Goal: Task Accomplishment & Management: Manage account settings

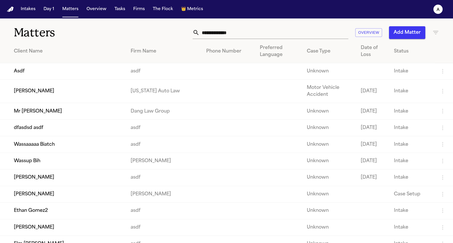
click at [66, 111] on td "Mr [PERSON_NAME]" at bounding box center [63, 111] width 126 height 16
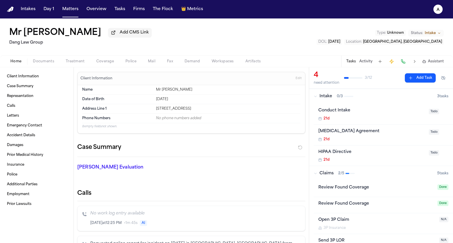
click at [133, 67] on div "Home Documents Treatment Coverage Police Mail Fax Demand Workspaces Artifacts T…" at bounding box center [226, 61] width 453 height 12
click at [129, 63] on span "Police" at bounding box center [130, 61] width 11 height 5
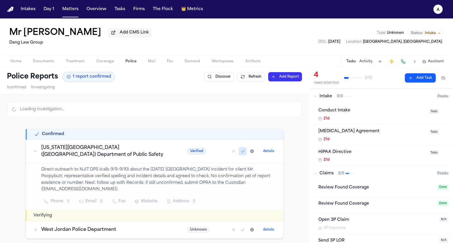
click at [187, 154] on span "Verified" at bounding box center [196, 151] width 18 height 6
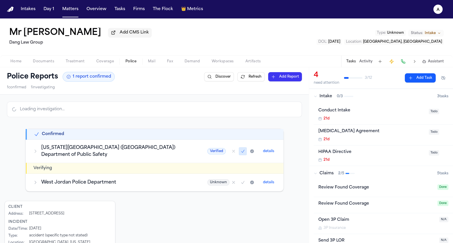
click at [212, 152] on span "Verified" at bounding box center [216, 151] width 18 height 6
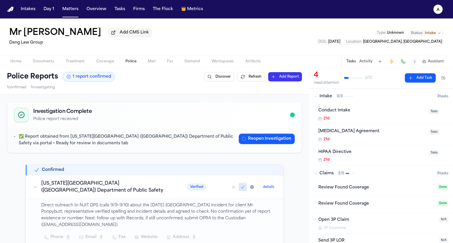
click at [189, 151] on div "✅ Report obtained from New Jersey Institute of Technology (NJIT) Department of …" at bounding box center [154, 140] width 294 height 25
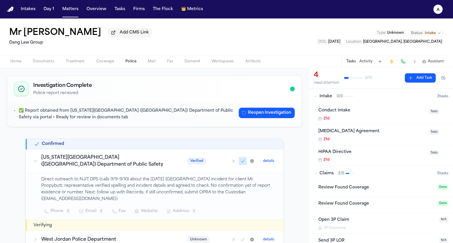
scroll to position [37, 0]
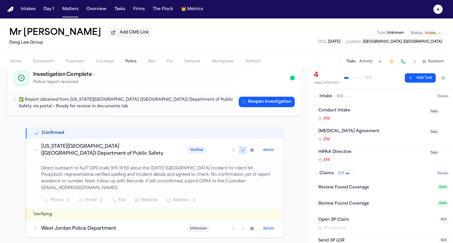
click at [236, 150] on button "Mark as no report" at bounding box center [233, 150] width 8 height 8
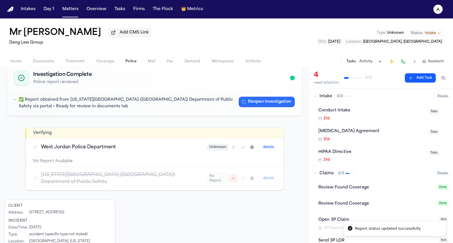
click at [261, 99] on button "Reopen Investigation" at bounding box center [267, 102] width 56 height 10
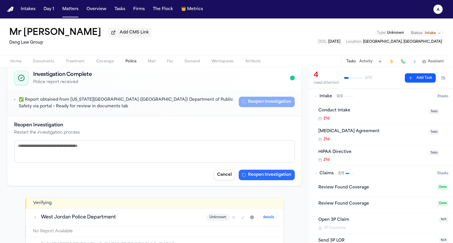
click at [272, 174] on button "Reopen Investigation" at bounding box center [267, 174] width 56 height 10
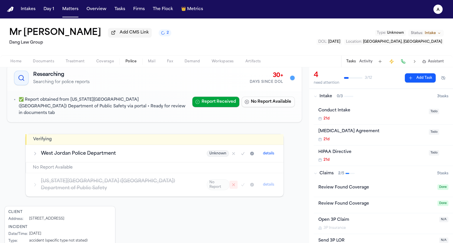
click at [137, 38] on div "Mr Poopybutt Add CMS Link 2" at bounding box center [90, 33] width 162 height 10
click at [159, 35] on button "2" at bounding box center [165, 32] width 13 height 7
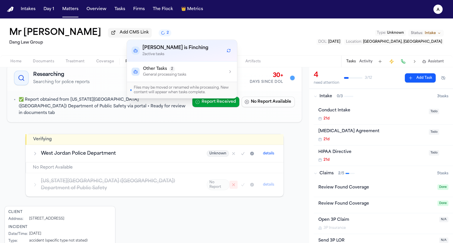
click at [163, 29] on div "Mr Poopybutt Add CMS Link 2 Dang Law Group Type : Unknown Status: Intake DOL : …" at bounding box center [226, 36] width 453 height 37
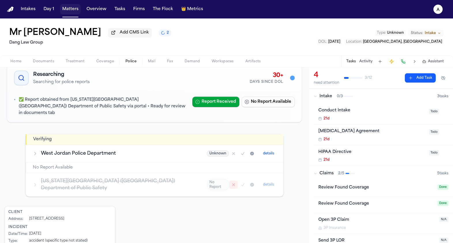
click at [73, 12] on button "Matters" at bounding box center [70, 9] width 21 height 10
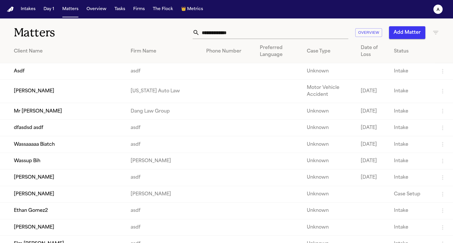
click at [52, 87] on td "Jill Warner" at bounding box center [63, 91] width 126 height 23
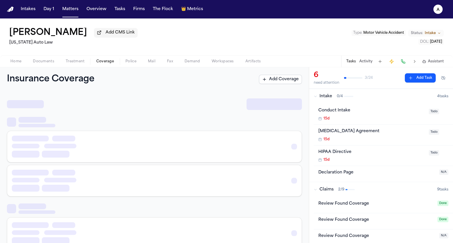
click at [105, 61] on span "Coverage" at bounding box center [105, 61] width 18 height 5
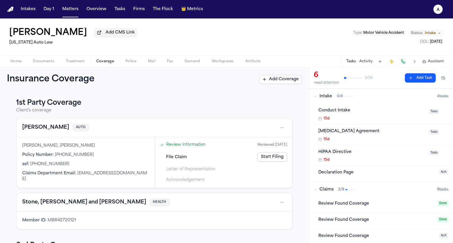
click at [46, 130] on button "Stevenson-Johnson" at bounding box center [45, 127] width 47 height 8
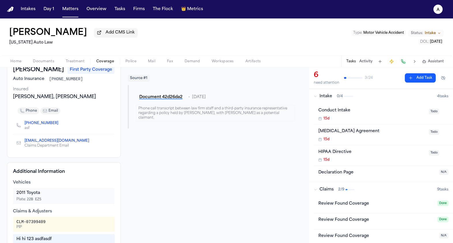
scroll to position [40, 0]
click at [348, 207] on div "Review Found Coverage" at bounding box center [376, 203] width 116 height 7
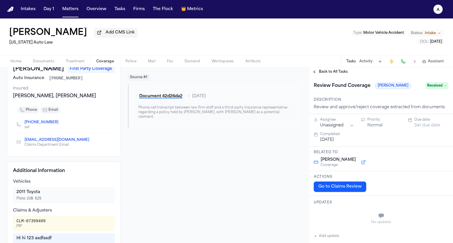
click at [434, 88] on span "Received" at bounding box center [436, 85] width 23 height 7
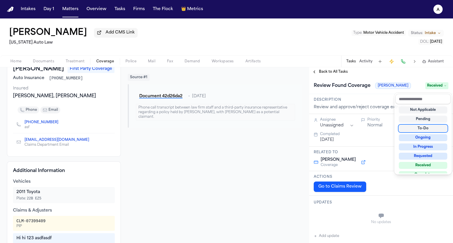
click at [425, 130] on div "To-Do" at bounding box center [423, 128] width 48 height 7
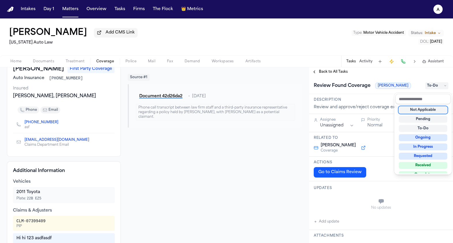
click at [104, 63] on div "Jill Warner Add CMS Link Michigan Auto Law Type : Motor Vehicle Accident Status…" at bounding box center [226, 130] width 453 height 224
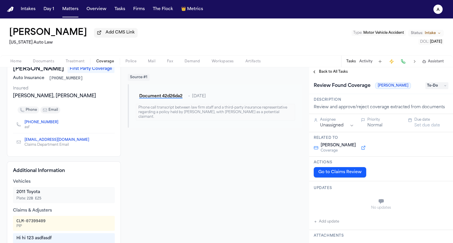
click at [104, 63] on span "Coverage" at bounding box center [105, 61] width 18 height 5
click at [437, 89] on span "To-Do" at bounding box center [436, 85] width 23 height 7
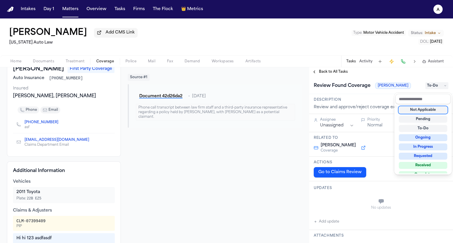
click at [437, 89] on span "To-Do" at bounding box center [436, 85] width 23 height 7
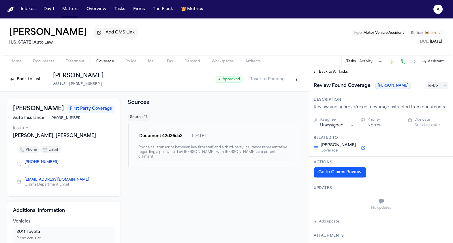
click at [234, 82] on span "● Approved" at bounding box center [229, 79] width 27 height 6
click at [281, 81] on button "Reset to Pending" at bounding box center [267, 79] width 42 height 9
click at [29, 78] on button "Back to List" at bounding box center [25, 79] width 37 height 9
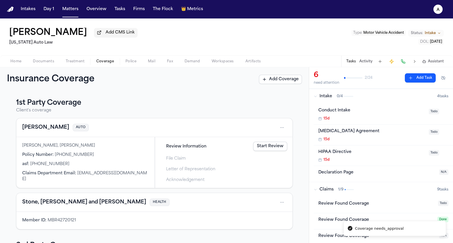
click at [265, 148] on link "Start Review" at bounding box center [270, 146] width 34 height 9
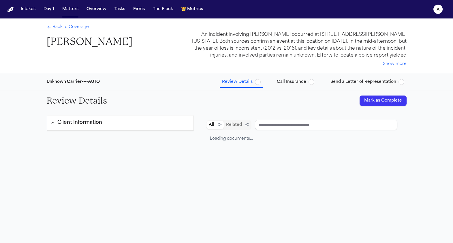
type input "**********"
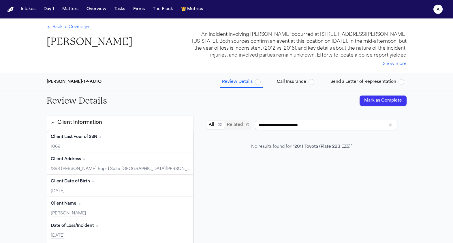
click at [376, 101] on button "Mark as Complete" at bounding box center [382, 100] width 47 height 10
click at [64, 10] on button "Matters" at bounding box center [70, 9] width 21 height 10
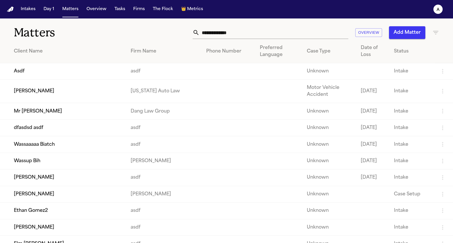
click at [65, 117] on td "Mr Poopybutt" at bounding box center [63, 111] width 126 height 16
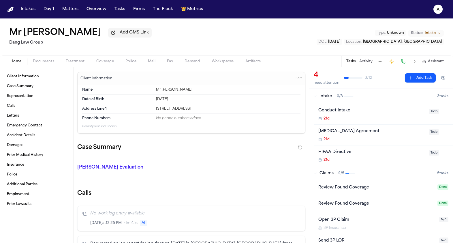
click at [70, 62] on span "Treatment" at bounding box center [75, 61] width 19 height 5
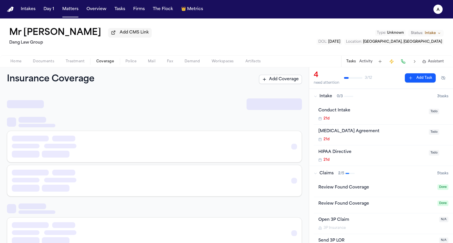
click at [95, 65] on span "button" at bounding box center [105, 64] width 25 height 1
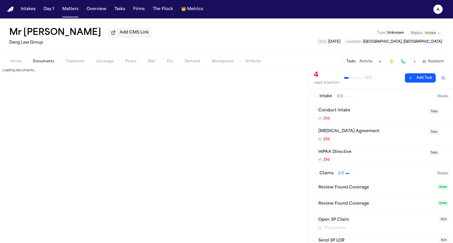
click at [46, 65] on span "button" at bounding box center [43, 64] width 28 height 1
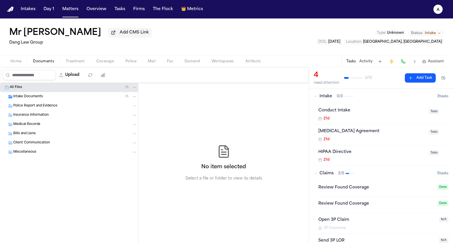
click at [92, 65] on button "Coverage" at bounding box center [105, 61] width 29 height 7
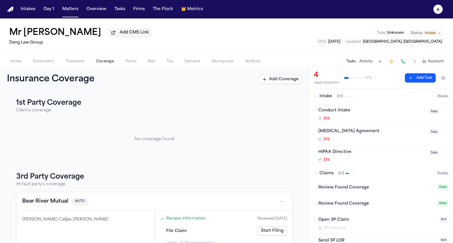
click at [128, 61] on span "Police" at bounding box center [130, 61] width 11 height 5
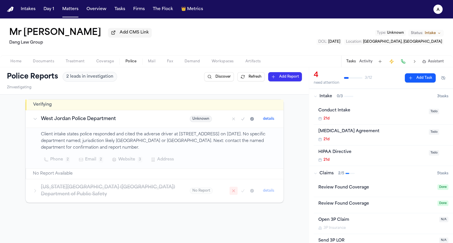
click at [242, 120] on icon "Mark as confirmed" at bounding box center [242, 118] width 5 height 5
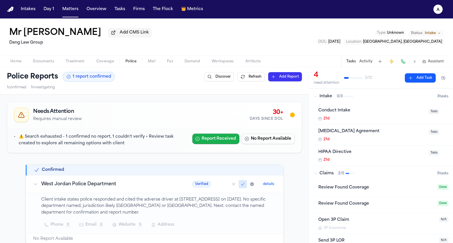
click at [210, 139] on button "Report Received" at bounding box center [215, 138] width 47 height 10
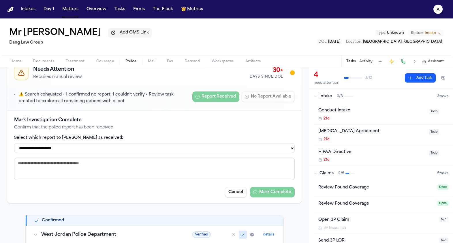
scroll to position [74, 0]
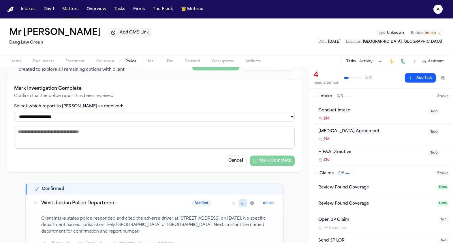
click at [212, 129] on div "**********" at bounding box center [154, 125] width 280 height 81
click at [212, 118] on select "**********" at bounding box center [154, 117] width 280 height 10
select select "**********"
click at [14, 112] on select "**********" at bounding box center [154, 117] width 280 height 10
click at [266, 162] on button "Mark Complete" at bounding box center [272, 160] width 45 height 10
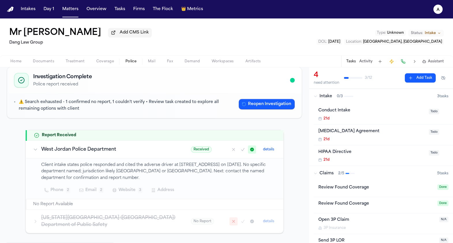
scroll to position [0, 0]
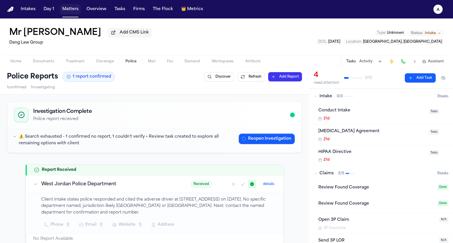
click at [67, 14] on button "Matters" at bounding box center [70, 9] width 21 height 10
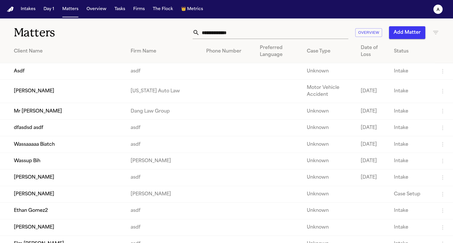
click at [40, 81] on td "Jill Warner" at bounding box center [63, 91] width 126 height 23
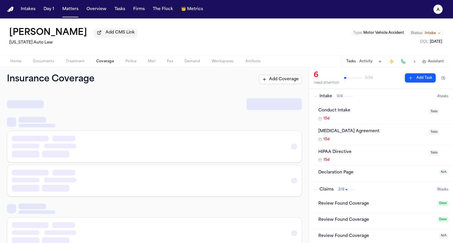
click at [107, 63] on span "Coverage" at bounding box center [105, 61] width 18 height 5
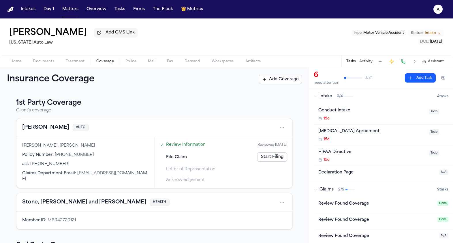
click at [279, 128] on html "Intakes Day 1 Matters Overview Tasks Firms The Flock 👑 Metrics a Jill Warner Ad…" at bounding box center [226, 121] width 453 height 243
click at [183, 148] on html "Intakes Day 1 Matters Overview Tasks Firms The Flock 👑 Metrics a Jill Warner Ad…" at bounding box center [226, 121] width 453 height 243
click at [186, 146] on link "Review Information" at bounding box center [185, 145] width 39 height 6
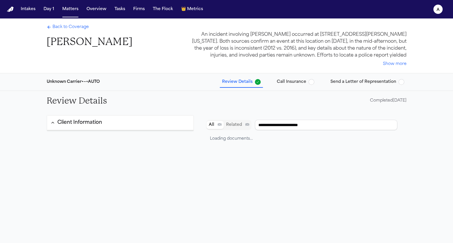
type input "****"
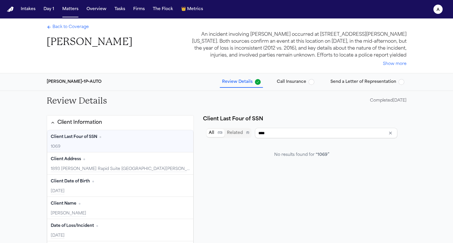
click at [256, 85] on button "Review Details" at bounding box center [241, 82] width 43 height 10
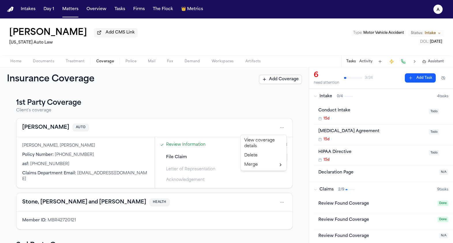
click at [279, 128] on html "Intakes Day 1 Matters Overview Tasks Firms The Flock 👑 Metrics a Jill Warner Ad…" at bounding box center [226, 121] width 453 height 243
click at [133, 160] on html "Intakes Day 1 Matters Overview Tasks Firms The Flock 👑 Metrics a Jill Warner Ad…" at bounding box center [226, 121] width 453 height 243
click at [280, 127] on html "Intakes Day 1 Matters Overview Tasks Firms The Flock 👑 Metrics a Jill Warner Ad…" at bounding box center [226, 121] width 453 height 243
click at [250, 146] on div "View coverage details" at bounding box center [263, 143] width 43 height 15
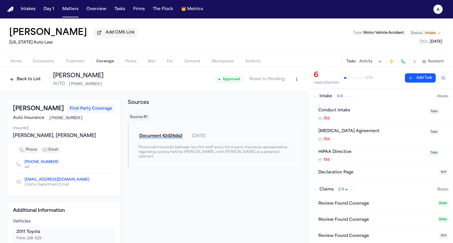
click at [216, 81] on div "Back to List Stevenson-Johnson AUTO 878-959-2624 ● Approved Reset to Pending" at bounding box center [154, 79] width 295 height 15
click at [264, 84] on button "Reset to Pending" at bounding box center [267, 79] width 42 height 9
click at [9, 81] on button "Back to List" at bounding box center [25, 79] width 37 height 9
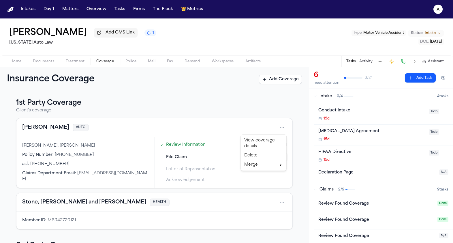
click at [278, 130] on html "Intakes Day 1 Matters Overview Tasks Firms The Flock 👑 Metrics a Jill Warner Ad…" at bounding box center [226, 121] width 453 height 243
click at [258, 114] on html "Intakes Day 1 Matters Overview Tasks Firms The Flock 👑 Metrics a Jill Warner Ad…" at bounding box center [226, 121] width 453 height 243
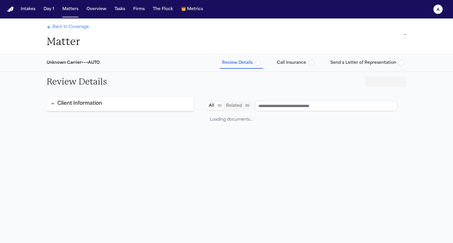
type input "**********"
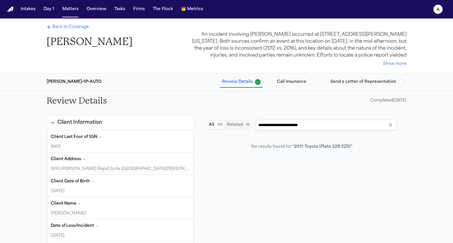
click at [231, 91] on div "Review Details Completed [DATE]" at bounding box center [226, 101] width 369 height 20
click at [240, 86] on button "Review Details" at bounding box center [241, 82] width 43 height 10
click at [55, 28] on span "Back to Coverage" at bounding box center [70, 27] width 36 height 6
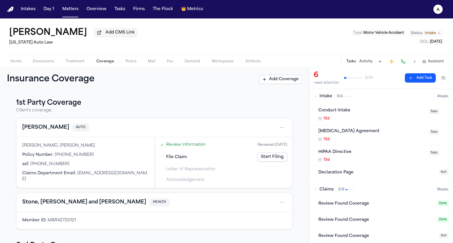
click at [288, 127] on div "Stevenson-Johnson AUTO" at bounding box center [154, 127] width 276 height 19
click at [283, 127] on html "Intakes Day 1 Matters Overview Tasks Firms The Flock 👑 Metrics a Jill Warner Ad…" at bounding box center [226, 121] width 453 height 243
click at [247, 141] on div "View coverage details" at bounding box center [263, 143] width 43 height 15
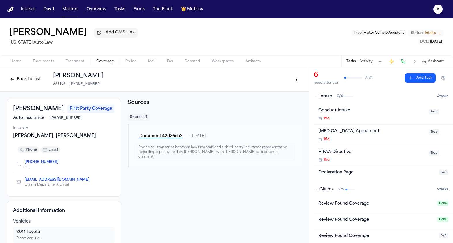
click at [298, 81] on html "Intakes Day 1 Matters Overview Tasks Firms The Flock 👑 Metrics a Jill Warner Ad…" at bounding box center [226, 121] width 453 height 243
click at [190, 84] on html "Intakes Day 1 Matters Overview Tasks Firms The Flock 👑 Metrics a Jill Warner Ad…" at bounding box center [226, 121] width 453 height 243
click at [30, 86] on div "Back to List Stevenson-Johnson AUTO 878-959-2624" at bounding box center [55, 79] width 97 height 15
click at [29, 77] on button "Back to List" at bounding box center [25, 79] width 37 height 9
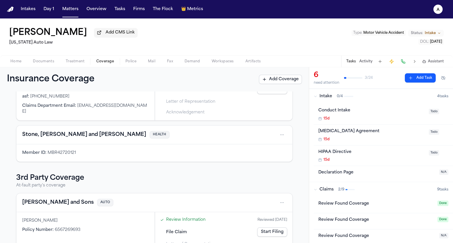
scroll to position [95, 0]
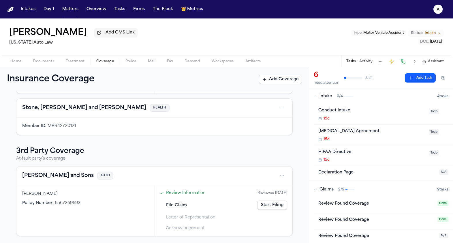
click at [285, 174] on html "Intakes Day 1 Matters Overview Tasks Firms The Flock 👑 Metrics a Jill Warner Ad…" at bounding box center [226, 121] width 453 height 243
click at [287, 150] on html "Intakes Day 1 Matters Overview Tasks Firms The Flock 👑 Metrics a Jill Warner Ad…" at bounding box center [226, 121] width 453 height 243
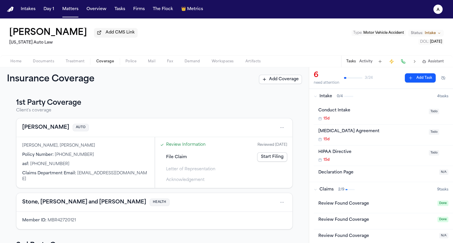
click at [281, 138] on div "Review Information Reviewed 09/30/2025 File Claim Start Filing Letter of Repres…" at bounding box center [223, 162] width 137 height 51
click at [281, 133] on html "Intakes Day 1 Matters Overview Tasks Firms The Flock 👑 Metrics a Jill Warner Ad…" at bounding box center [226, 121] width 453 height 243
click at [257, 143] on div "View coverage details" at bounding box center [263, 143] width 43 height 15
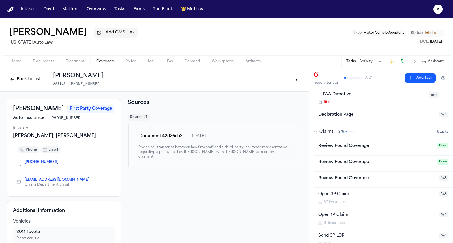
scroll to position [95, 0]
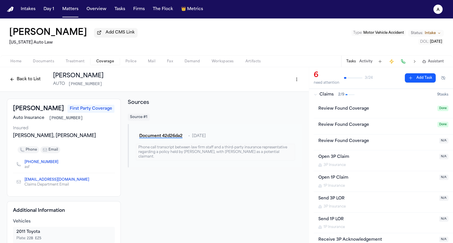
click at [378, 117] on div "Review Found Coverage Done" at bounding box center [383, 110] width 139 height 16
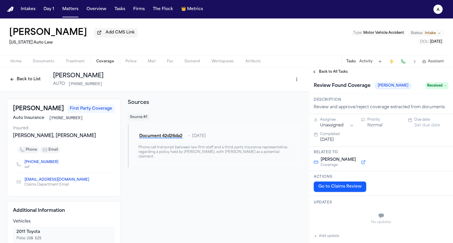
click at [429, 88] on span "Received" at bounding box center [436, 85] width 23 height 7
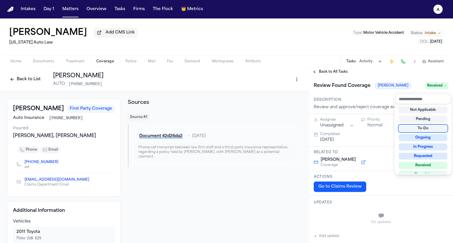
click at [420, 130] on div "To-Do" at bounding box center [423, 128] width 48 height 7
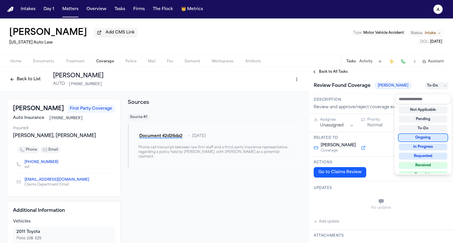
click at [297, 191] on div "Back to List Stevenson-Johnson AUTO 878-959-2624 Stevenson-Johnson First Party …" at bounding box center [226, 155] width 453 height 176
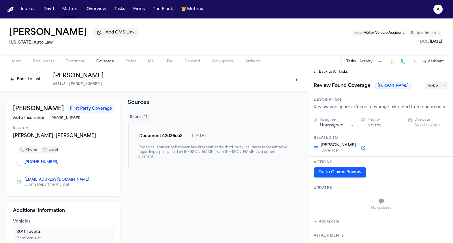
click at [110, 57] on div "Home Documents Treatment Coverage Police Mail Fax Demand Workspaces Artifacts T…" at bounding box center [226, 61] width 453 height 12
click at [20, 84] on button "Back to List" at bounding box center [25, 79] width 37 height 9
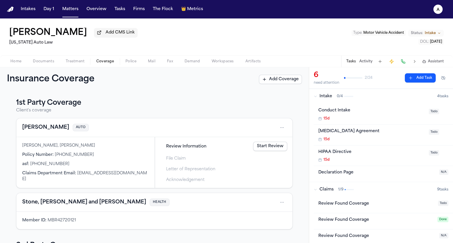
click at [270, 148] on link "Start Review" at bounding box center [270, 146] width 34 height 9
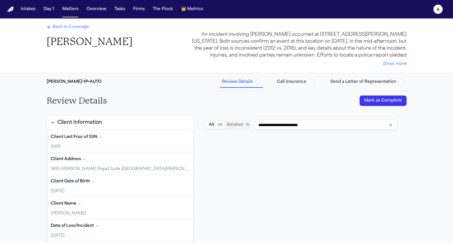
click at [372, 100] on button "Mark as Complete" at bounding box center [382, 100] width 47 height 10
click at [69, 8] on button "Matters" at bounding box center [70, 9] width 21 height 10
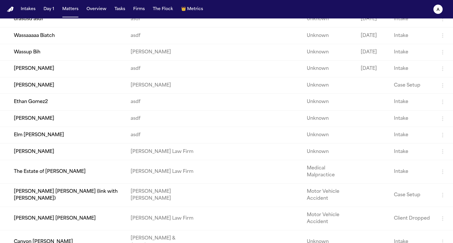
scroll to position [172, 0]
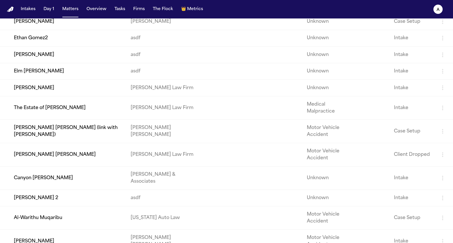
click at [51, 30] on td "[PERSON_NAME]" at bounding box center [63, 21] width 126 height 16
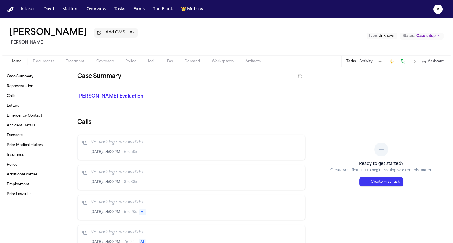
click at [111, 61] on span "Coverage" at bounding box center [105, 61] width 18 height 5
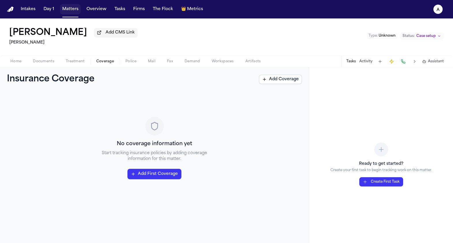
click at [77, 14] on button "Matters" at bounding box center [70, 9] width 21 height 10
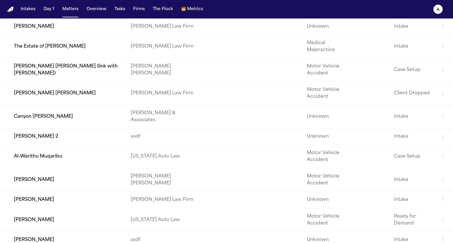
scroll to position [335, 0]
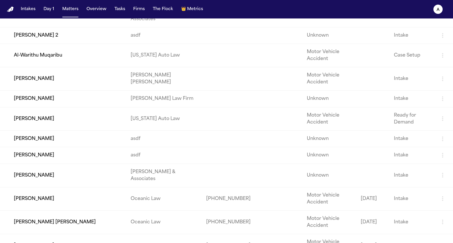
click at [75, 130] on td "[PERSON_NAME]" at bounding box center [63, 118] width 126 height 23
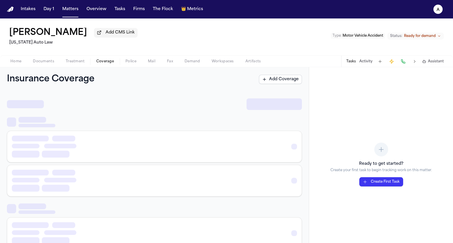
click at [111, 64] on span "Coverage" at bounding box center [105, 61] width 18 height 5
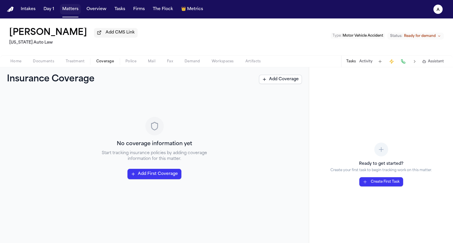
click at [67, 15] on nav "Intakes Day 1 Matters Overview Tasks Firms The Flock 👑 Metrics a" at bounding box center [226, 9] width 453 height 18
click at [67, 10] on button "Matters" at bounding box center [70, 9] width 21 height 10
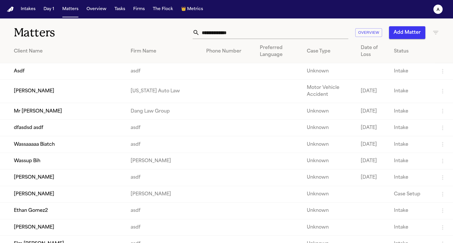
click at [67, 92] on td "[PERSON_NAME]" at bounding box center [63, 91] width 126 height 23
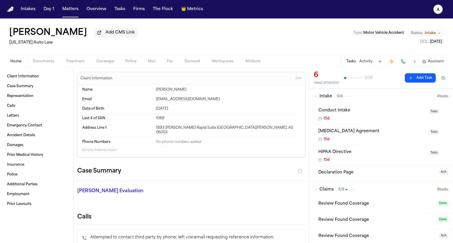
click at [70, 3] on nav "Intakes Day 1 Matters Overview Tasks Firms The Flock 👑 Metrics a" at bounding box center [226, 9] width 453 height 18
click at [70, 9] on button "Matters" at bounding box center [70, 9] width 21 height 10
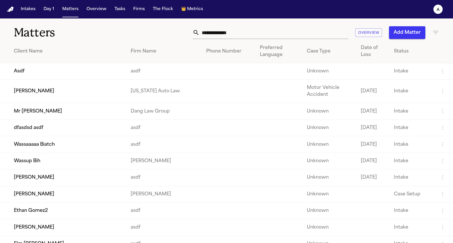
click at [61, 71] on td "Asdf" at bounding box center [63, 71] width 126 height 16
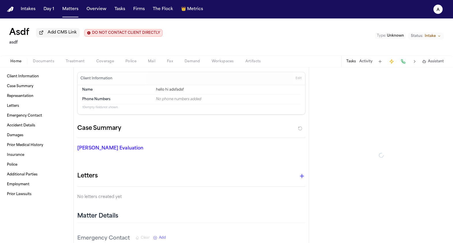
click at [103, 63] on span "Coverage" at bounding box center [105, 61] width 18 height 5
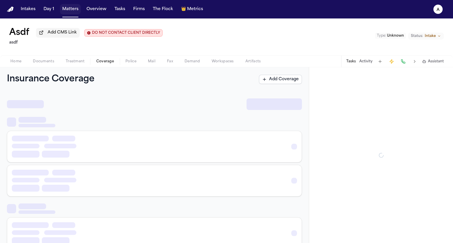
click at [71, 13] on button "Matters" at bounding box center [70, 9] width 21 height 10
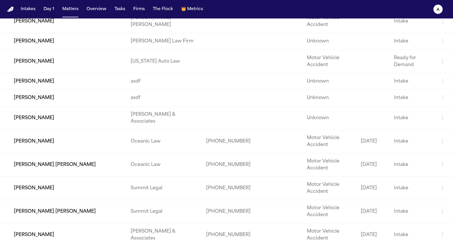
scroll to position [391, 0]
click at [69, 90] on td "[PERSON_NAME]" at bounding box center [63, 82] width 126 height 16
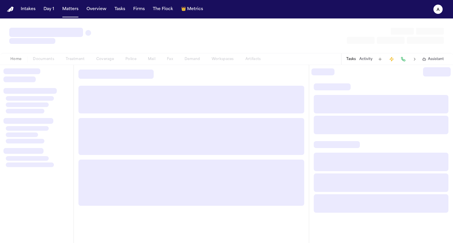
click at [109, 59] on div "Home Documents Treatment Coverage Police Mail Fax Demand Workspaces Artifacts" at bounding box center [136, 59] width 262 height 7
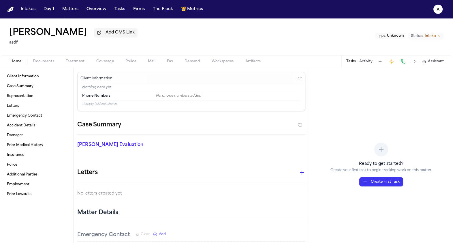
click at [103, 61] on span "Coverage" at bounding box center [105, 61] width 18 height 5
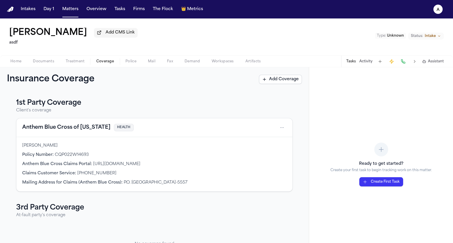
click at [242, 133] on div "Anthem Blue Cross of California HEALTH" at bounding box center [154, 127] width 276 height 19
click at [264, 124] on div "Anthem Blue Cross of California HEALTH" at bounding box center [154, 127] width 276 height 19
click at [274, 124] on div "Anthem Blue Cross of California HEALTH" at bounding box center [154, 127] width 264 height 9
click at [284, 130] on html "Intakes Day 1 Matters Overview Tasks Firms The Flock 👑 Metrics a Vanessa Webb A…" at bounding box center [226, 121] width 453 height 243
click at [269, 140] on div "View coverage details" at bounding box center [263, 143] width 43 height 15
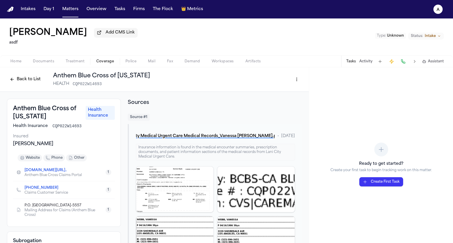
click at [18, 80] on button "Back to List" at bounding box center [25, 79] width 37 height 9
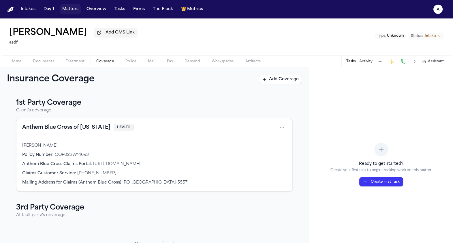
click at [72, 11] on button "Matters" at bounding box center [70, 9] width 21 height 10
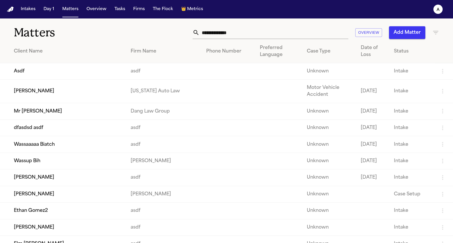
click at [56, 94] on td "[PERSON_NAME]" at bounding box center [63, 91] width 126 height 23
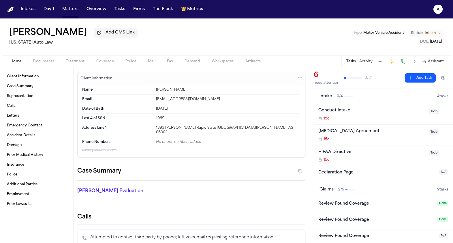
click at [68, 67] on div "Home Documents Treatment Coverage Police Mail Fax Demand Workspaces Artifacts T…" at bounding box center [226, 61] width 453 height 12
click at [75, 61] on span "Treatment" at bounding box center [75, 61] width 19 height 5
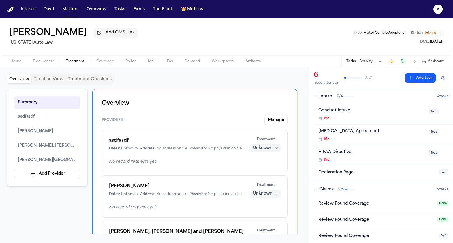
click at [270, 147] on div "Unknown" at bounding box center [262, 148] width 19 height 6
click at [235, 135] on div "asdfasdf Dates: Unknown Address: No address on file Physician: No physician on …" at bounding box center [195, 151] width 186 height 42
click at [257, 147] on div "Unknown" at bounding box center [262, 148] width 19 height 6
click at [260, 174] on span "Completed" at bounding box center [258, 171] width 23 height 6
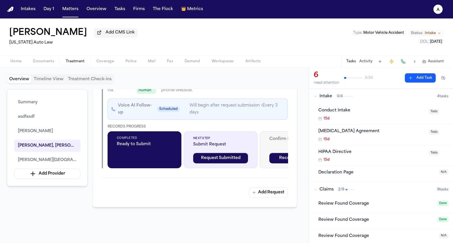
scroll to position [762, 0]
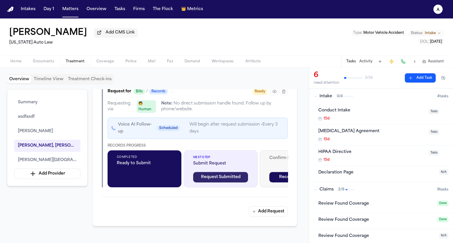
click at [217, 172] on button "Request Submitted" at bounding box center [220, 177] width 55 height 10
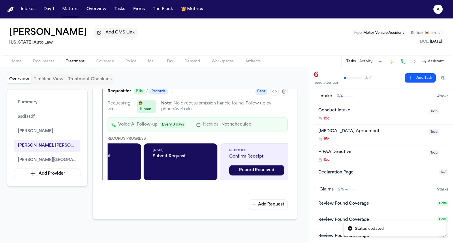
scroll to position [0, 44]
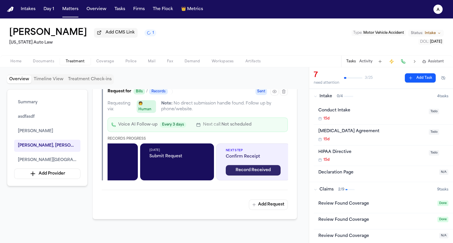
click at [244, 165] on button "Record Received" at bounding box center [253, 170] width 55 height 10
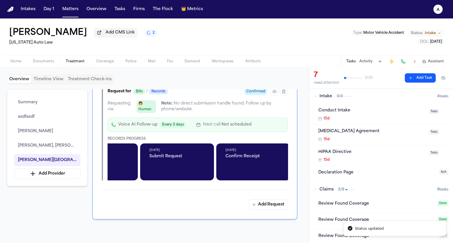
click at [184, 159] on div "Sep 30, 2025 Submit Request" at bounding box center [177, 161] width 74 height 37
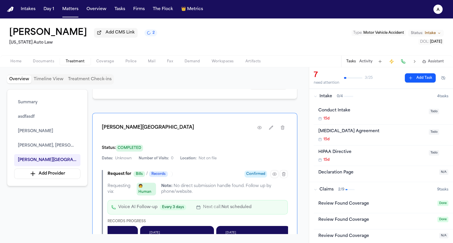
scroll to position [673, 0]
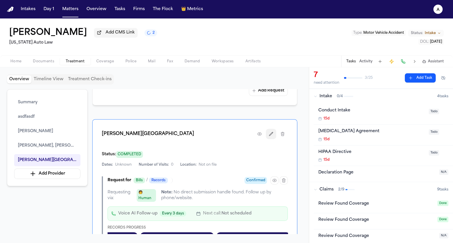
click at [269, 131] on icon "button" at bounding box center [271, 133] width 5 height 5
select select "**********"
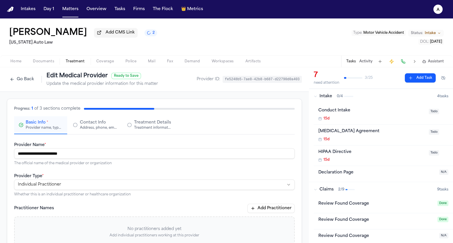
click at [12, 72] on div "Go Back Edit Medical Provider Ready to Save Update the medical provider informa…" at bounding box center [154, 79] width 309 height 25
click at [13, 78] on button "Go Back" at bounding box center [22, 79] width 30 height 9
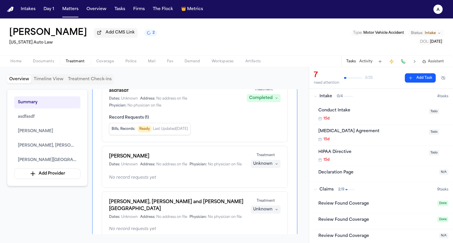
scroll to position [61, 0]
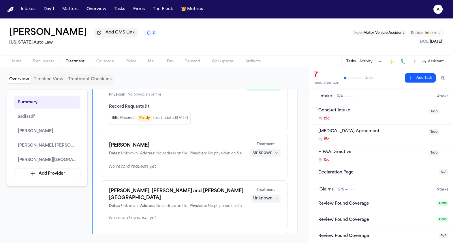
click at [259, 158] on div "Moyez Mansoor Dates: Unknown Address: No address on file Physician: No physicia…" at bounding box center [195, 156] width 186 height 42
click at [259, 157] on button "Unknown" at bounding box center [266, 153] width 30 height 8
click at [259, 172] on span "Completed" at bounding box center [258, 175] width 23 height 6
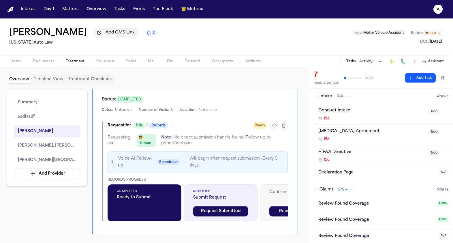
scroll to position [541, 0]
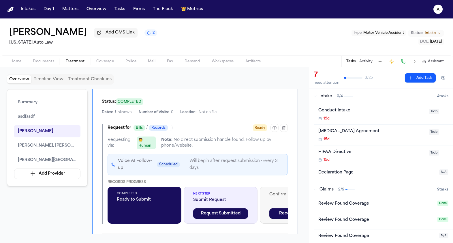
click at [217, 208] on button "Request Submitted" at bounding box center [220, 213] width 55 height 10
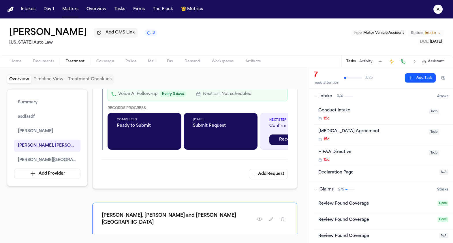
scroll to position [590, 0]
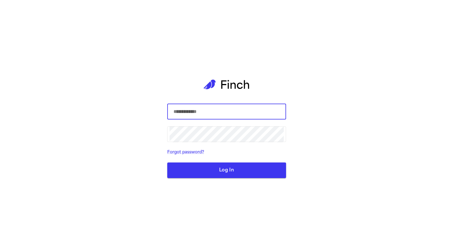
type input "**********"
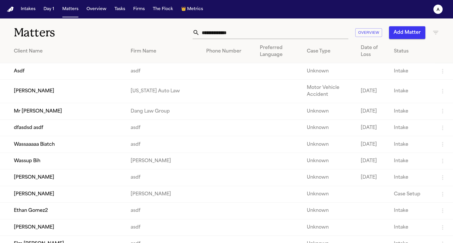
click at [46, 86] on td "[PERSON_NAME]" at bounding box center [63, 91] width 126 height 23
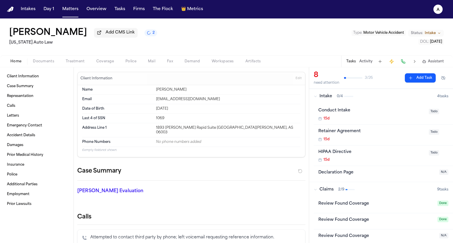
click at [104, 58] on div "Home Documents Treatment Coverage Police Mail Fax Demand Workspaces Artifacts T…" at bounding box center [226, 61] width 453 height 12
click at [104, 62] on span "Coverage" at bounding box center [105, 61] width 18 height 5
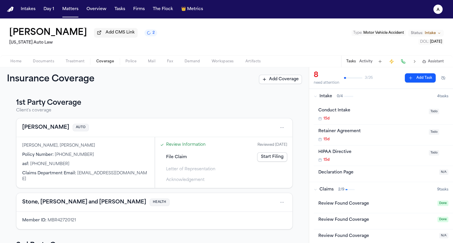
click at [74, 61] on span "Treatment" at bounding box center [75, 61] width 19 height 5
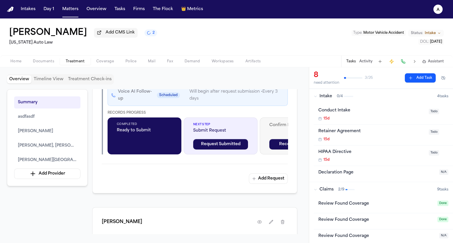
scroll to position [416, 0]
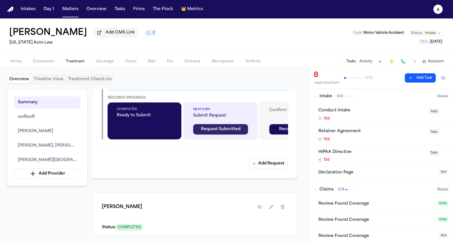
click at [228, 126] on button "Request Submitted" at bounding box center [220, 129] width 55 height 10
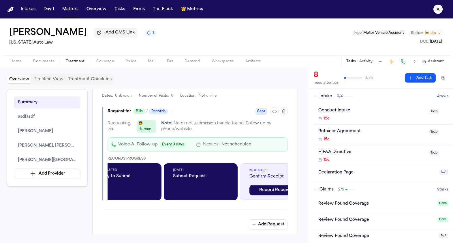
scroll to position [0, 29]
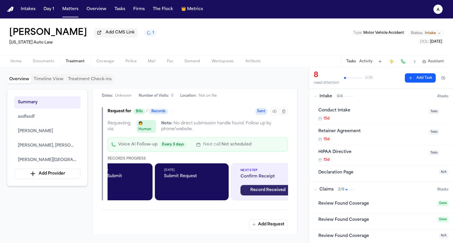
click at [265, 185] on button "Record Received" at bounding box center [267, 190] width 55 height 10
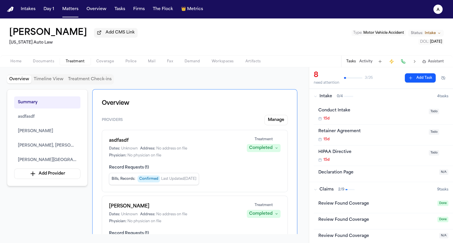
click at [128, 64] on span "Police" at bounding box center [130, 61] width 11 height 5
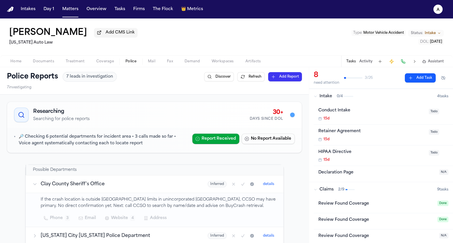
scroll to position [12, 0]
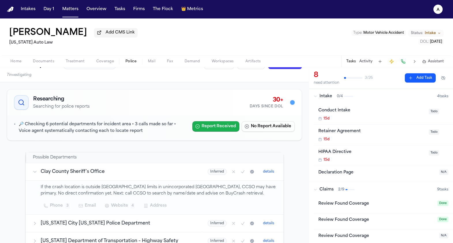
click at [225, 125] on button "Report Received" at bounding box center [215, 126] width 47 height 10
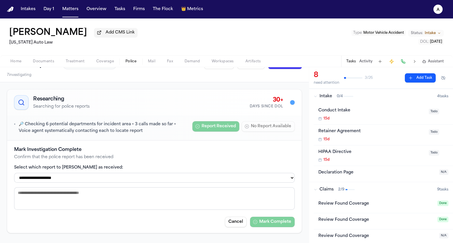
click at [218, 168] on label "Select which report to [PERSON_NAME] as received:" at bounding box center [154, 168] width 280 height 6
click at [218, 173] on div "**********" at bounding box center [154, 174] width 280 height 18
click at [218, 180] on select "**********" at bounding box center [154, 178] width 280 height 10
select select "**********"
click at [14, 173] on select "**********" at bounding box center [154, 178] width 280 height 10
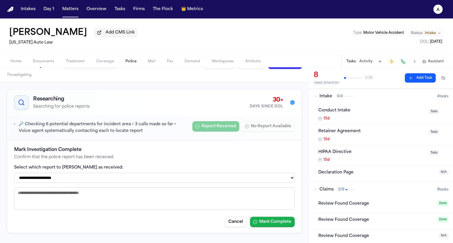
click at [276, 227] on button "Mark Complete" at bounding box center [272, 221] width 45 height 10
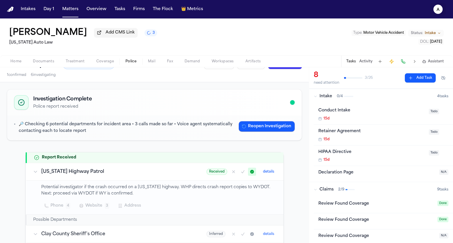
click at [436, 11] on icon "a" at bounding box center [437, 9] width 9 height 9
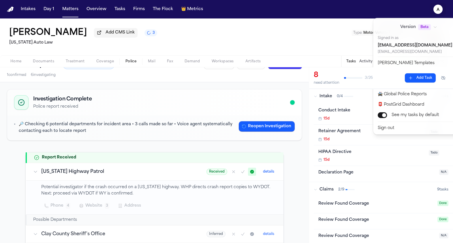
click at [395, 75] on button "Operator Templates" at bounding box center [422, 73] width 96 height 10
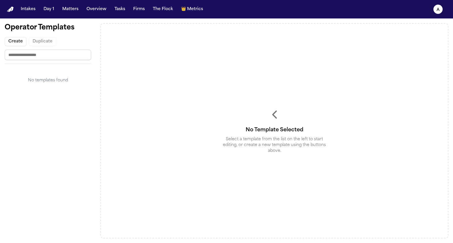
click at [441, 11] on icon "a" at bounding box center [437, 9] width 9 height 9
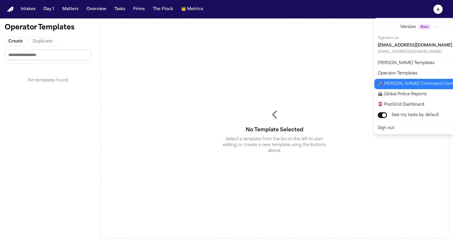
click at [410, 86] on button "🚀 [PERSON_NAME] Command Center" at bounding box center [422, 84] width 96 height 10
select select "**"
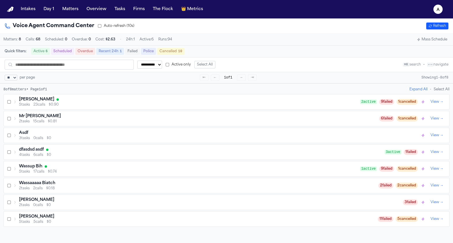
click at [34, 104] on span "23 calls" at bounding box center [39, 104] width 12 height 5
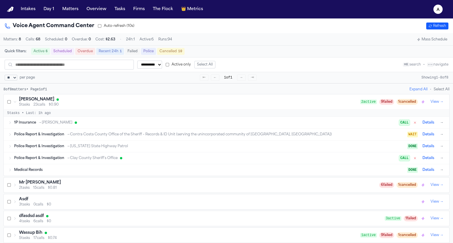
click at [34, 126] on div "1P Insurance → [PERSON_NAME] CALL Details →" at bounding box center [229, 122] width 430 height 7
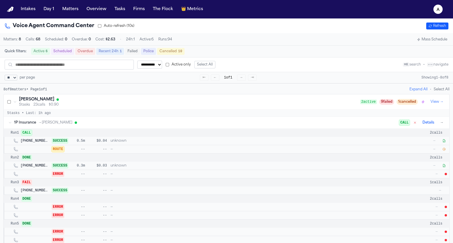
click at [34, 126] on div "1P Insurance → [PERSON_NAME] CALL Details →" at bounding box center [229, 122] width 430 height 7
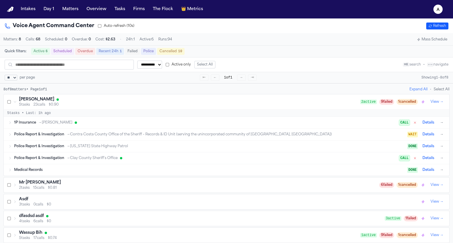
click at [31, 138] on div "Police Report & Investigation → Contra Costa County Office of the Sheriff – Rec…" at bounding box center [229, 134] width 430 height 7
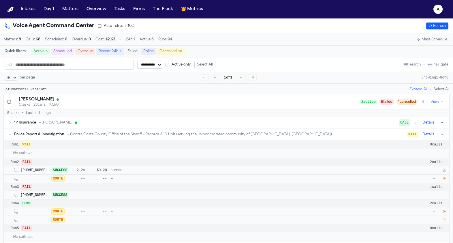
click at [31, 138] on div "Police Report & Investigation → Contra Costa County Office of the Sheriff – Rec…" at bounding box center [229, 134] width 430 height 7
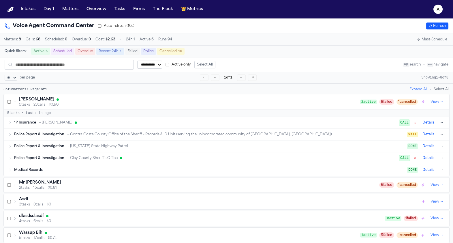
scroll to position [55, 0]
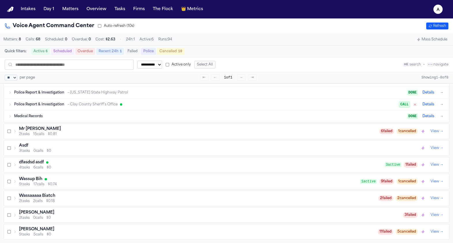
click at [44, 144] on div "Asdf" at bounding box center [219, 146] width 401 height 6
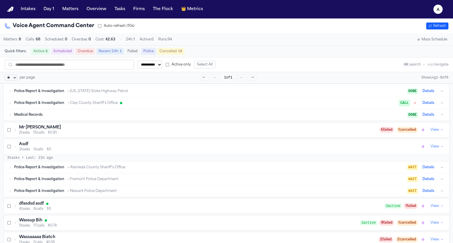
click at [44, 133] on span "15 calls" at bounding box center [38, 132] width 11 height 5
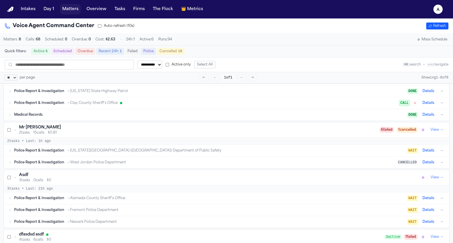
click at [69, 11] on button "Matters" at bounding box center [70, 9] width 21 height 10
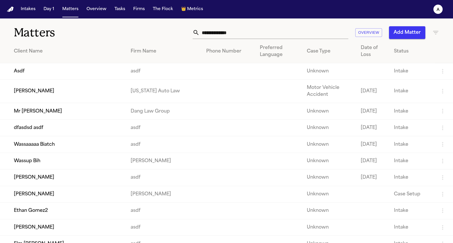
click at [37, 152] on td "Wassaaaaa Biatch" at bounding box center [63, 144] width 126 height 16
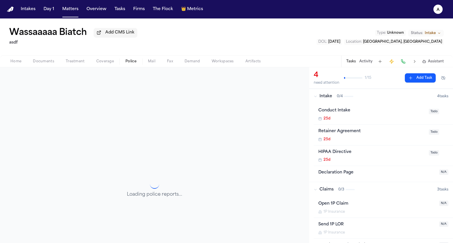
click at [121, 61] on button "Police" at bounding box center [131, 61] width 22 height 7
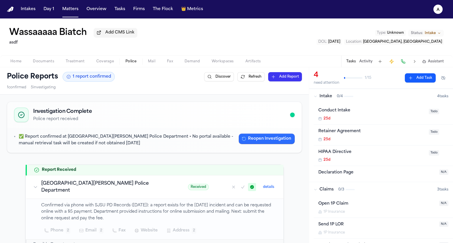
click at [254, 139] on button "Reopen Investigation" at bounding box center [267, 138] width 56 height 10
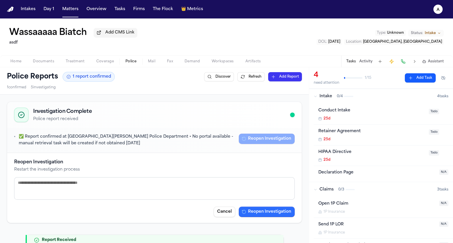
click at [278, 210] on button "Reopen Investigation" at bounding box center [267, 211] width 56 height 10
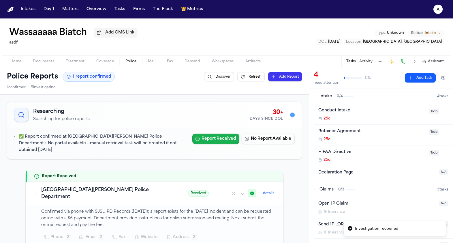
click at [229, 142] on button "Report Received" at bounding box center [215, 138] width 47 height 10
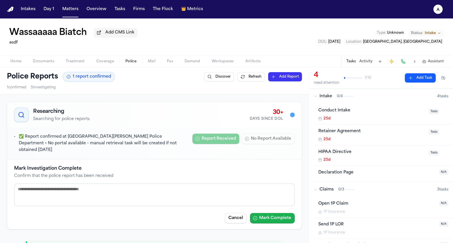
click at [269, 213] on button "Mark Complete" at bounding box center [272, 218] width 45 height 10
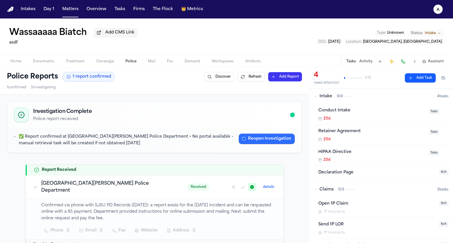
click at [267, 140] on button "Reopen Investigation" at bounding box center [267, 138] width 56 height 10
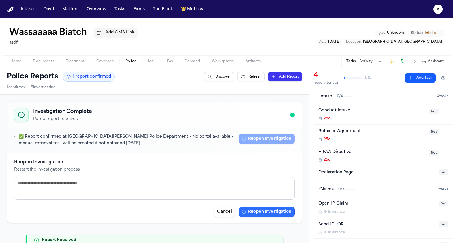
click at [283, 211] on button "Reopen Investigation" at bounding box center [267, 211] width 56 height 10
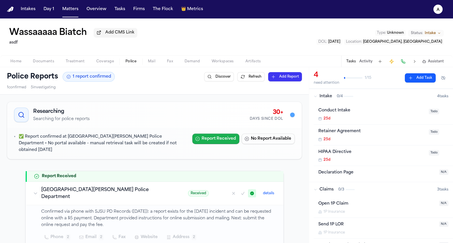
click at [228, 140] on button "Report Received" at bounding box center [215, 138] width 47 height 10
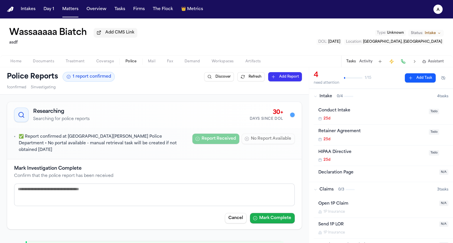
click at [267, 213] on button "Mark Complete" at bounding box center [272, 218] width 45 height 10
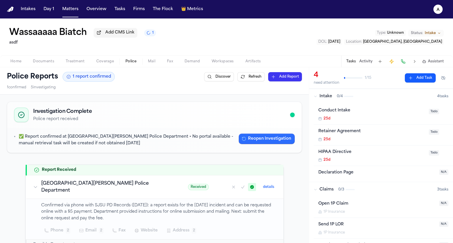
click at [259, 136] on button "Reopen Investigation" at bounding box center [267, 138] width 56 height 10
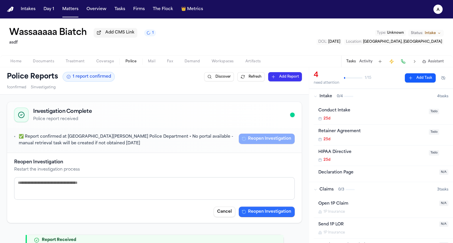
click at [272, 208] on button "Reopen Investigation" at bounding box center [267, 211] width 56 height 10
